Goal: Task Accomplishment & Management: Manage account settings

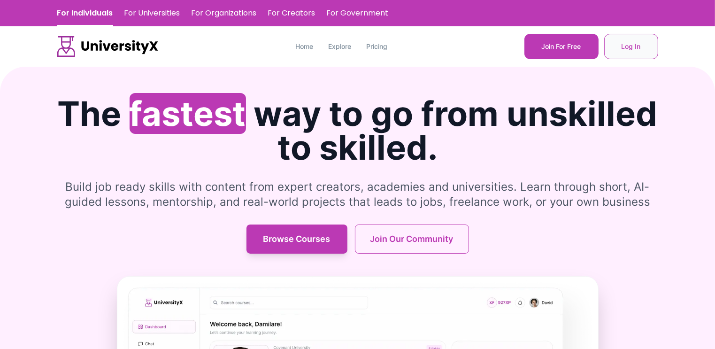
click at [616, 50] on button "Log In" at bounding box center [631, 46] width 54 height 25
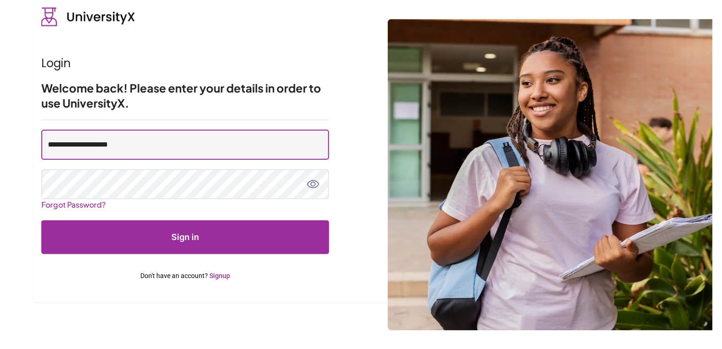
click at [85, 147] on input "**********" at bounding box center [185, 145] width 288 height 30
type input "**********"
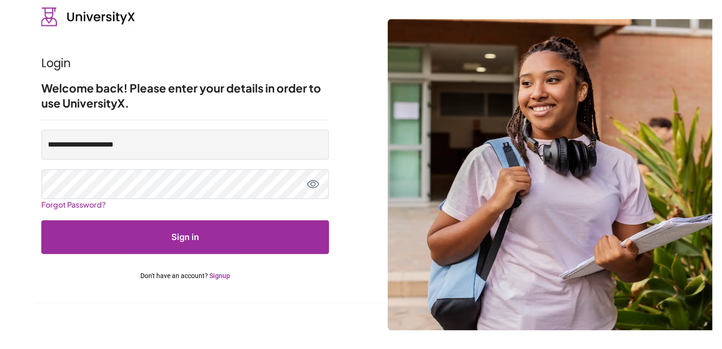
click at [186, 230] on button "Sign in" at bounding box center [185, 237] width 288 height 34
